Goal: Navigation & Orientation: Find specific page/section

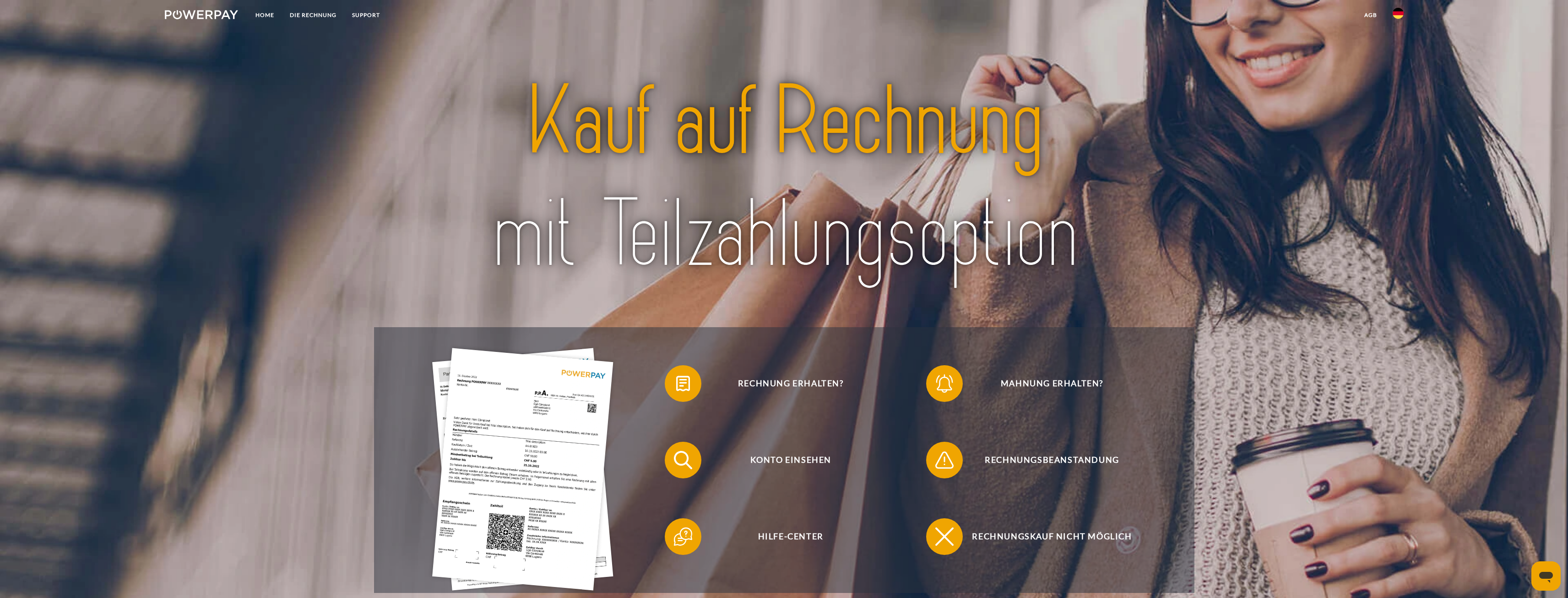
click at [1397, 13] on img at bounding box center [1399, 14] width 11 height 11
click at [1397, 47] on img at bounding box center [1399, 43] width 11 height 11
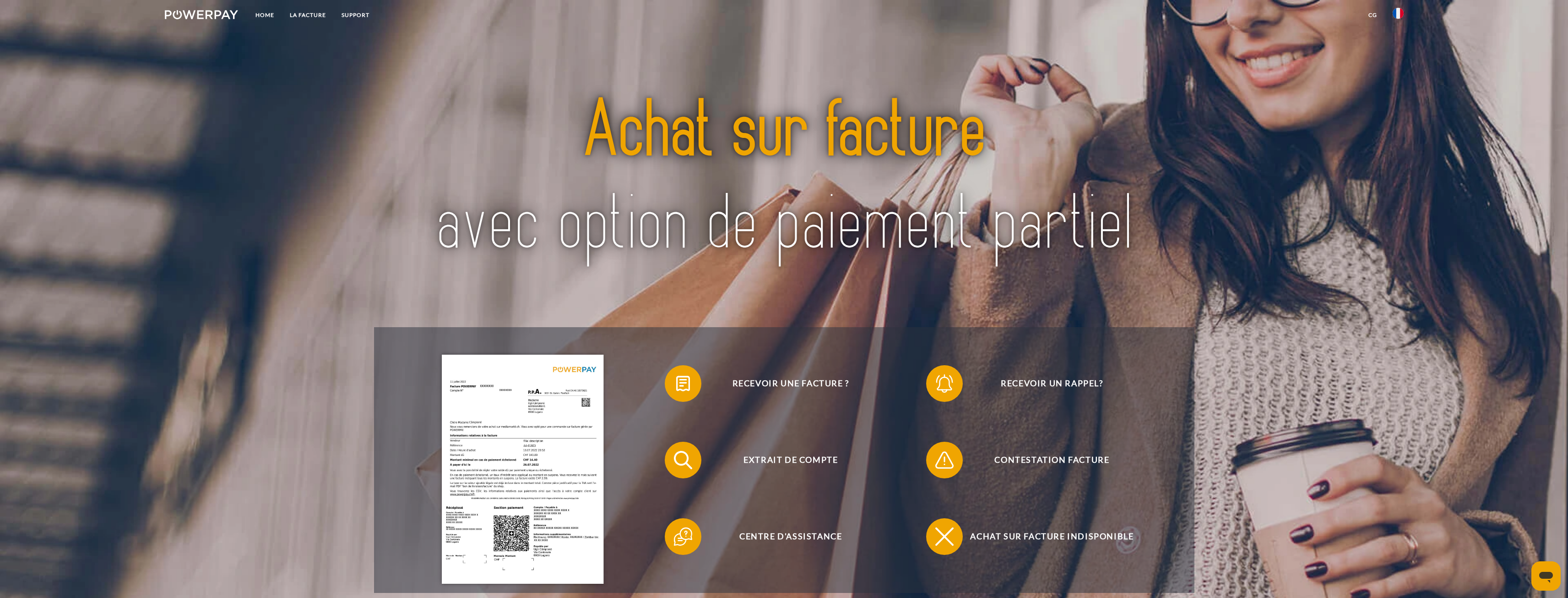
click at [1368, 15] on link "CG" at bounding box center [1373, 15] width 24 height 17
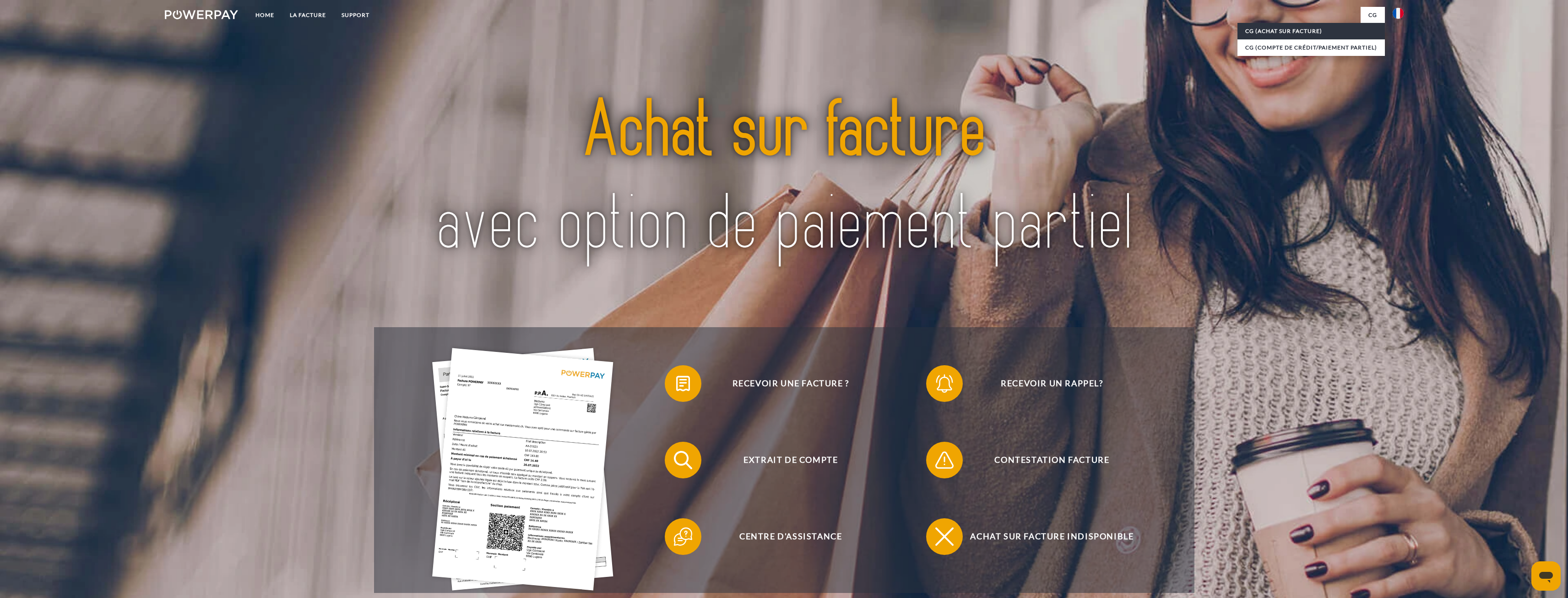
click at [1333, 34] on link "CG (achat sur facture)" at bounding box center [1311, 31] width 148 height 17
